Goal: Task Accomplishment & Management: Use online tool/utility

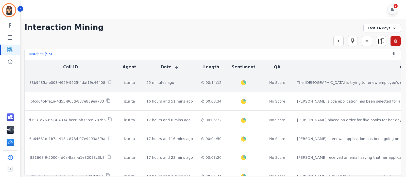
click at [81, 80] on p "83b9435a-e003-4629-9625-4daf19c44408" at bounding box center [67, 82] width 76 height 5
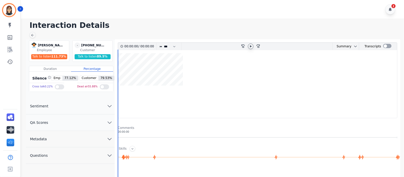
click at [251, 46] on icon at bounding box center [251, 46] width 2 height 2
click at [251, 46] on icon at bounding box center [251, 46] width 4 height 4
click at [251, 46] on icon at bounding box center [251, 46] width 2 height 2
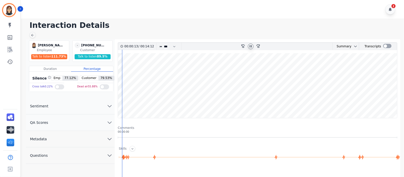
click at [214, 99] on wave at bounding box center [257, 85] width 279 height 65
click at [251, 47] on icon at bounding box center [251, 46] width 2 height 2
